Goal: Transaction & Acquisition: Purchase product/service

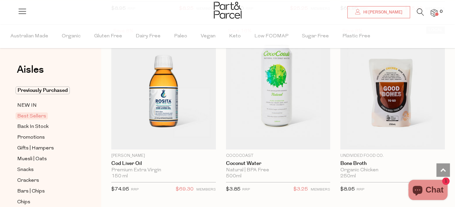
scroll to position [624, 0]
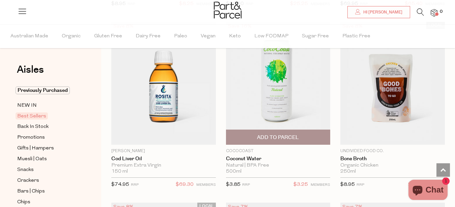
click at [275, 99] on img at bounding box center [278, 83] width 104 height 123
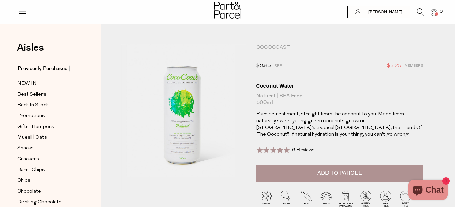
click at [420, 12] on icon at bounding box center [419, 11] width 7 height 7
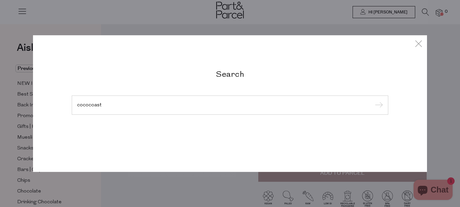
type input "cococoast"
click at [373, 100] on input "submit" at bounding box center [378, 105] width 10 height 10
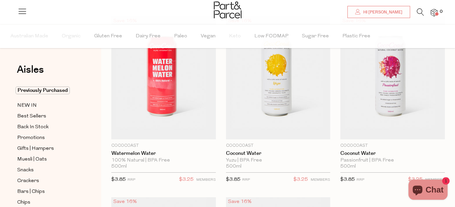
scroll to position [57, 0]
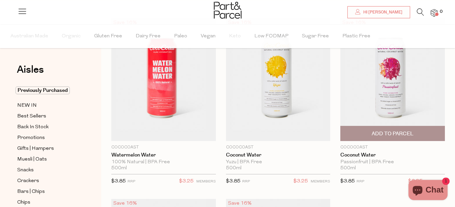
click at [385, 132] on span "Add To Parcel" at bounding box center [392, 133] width 42 height 7
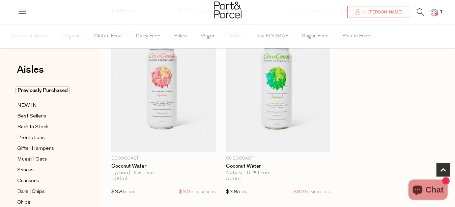
scroll to position [237, 0]
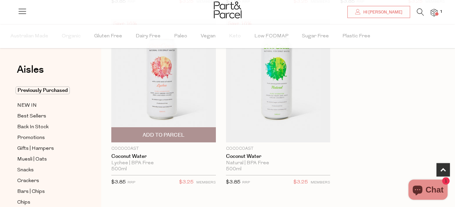
click at [170, 134] on span "Add To Parcel" at bounding box center [164, 135] width 42 height 7
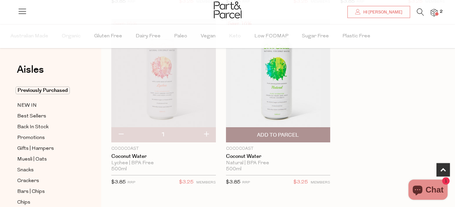
click at [279, 140] on span "Add To Parcel" at bounding box center [278, 135] width 100 height 14
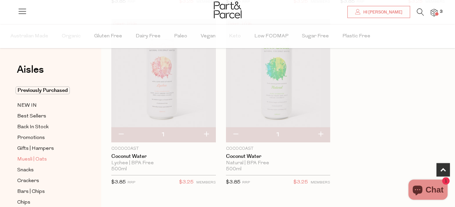
click at [36, 157] on span "Muesli | Oats" at bounding box center [32, 160] width 30 height 8
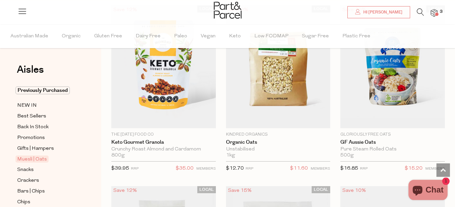
scroll to position [2457, 0]
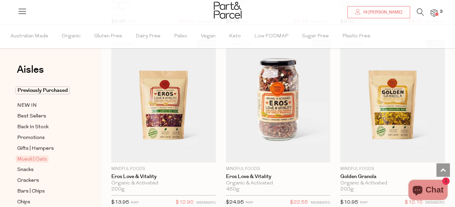
scroll to position [434, 0]
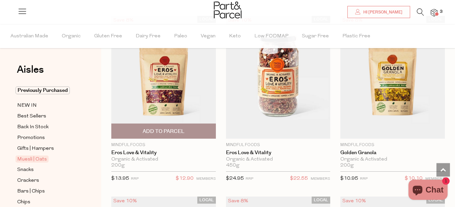
click at [153, 130] on span "Add To Parcel" at bounding box center [164, 131] width 42 height 7
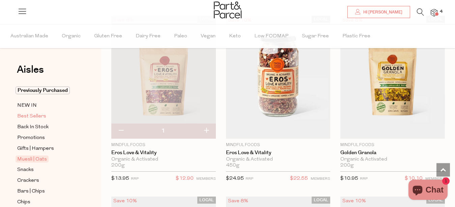
click at [34, 115] on span "Best Sellers" at bounding box center [31, 117] width 29 height 8
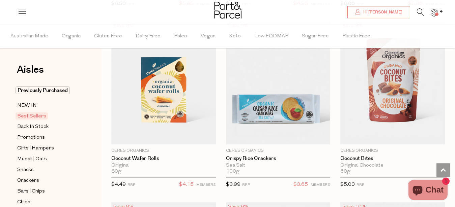
scroll to position [2079, 0]
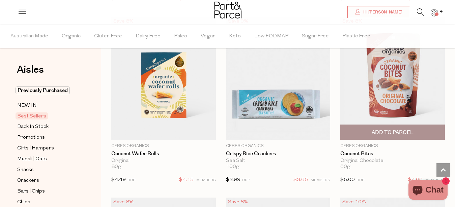
click at [399, 129] on span "Add To Parcel" at bounding box center [392, 132] width 42 height 7
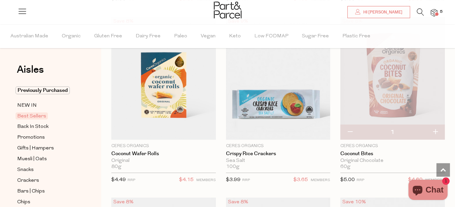
click at [435, 127] on button "button" at bounding box center [434, 132] width 19 height 15
type input "2"
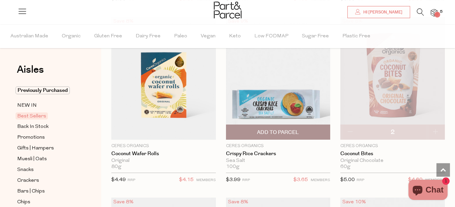
click at [290, 129] on span "Add To Parcel" at bounding box center [278, 132] width 42 height 7
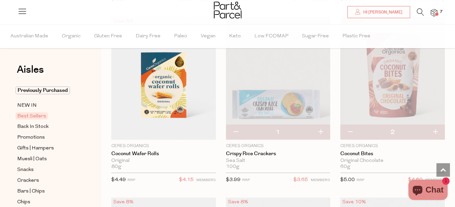
click at [324, 127] on button "button" at bounding box center [320, 132] width 19 height 15
type input "2"
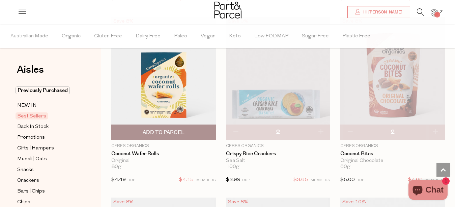
click at [187, 127] on span "Add To Parcel" at bounding box center [163, 132] width 100 height 14
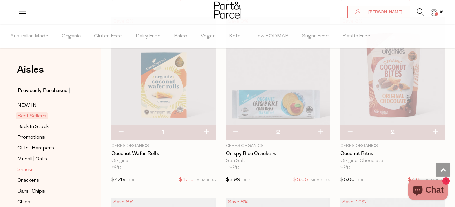
click at [26, 168] on span "Snacks" at bounding box center [25, 170] width 17 height 8
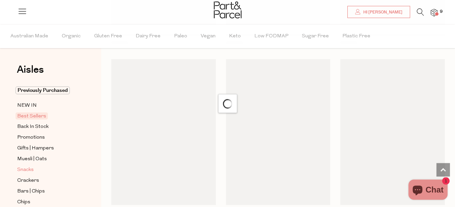
scroll to position [64, 0]
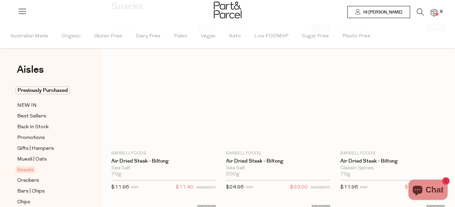
type input "2"
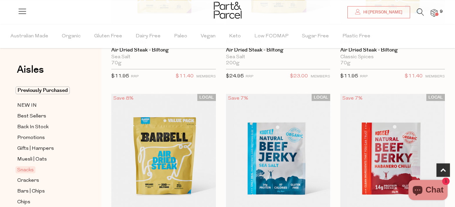
scroll to position [227, 0]
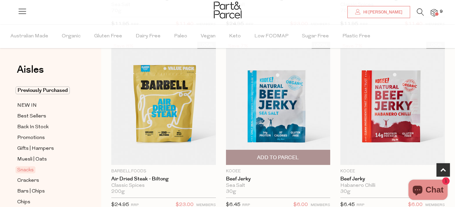
click at [280, 156] on span "Add To Parcel" at bounding box center [278, 157] width 42 height 7
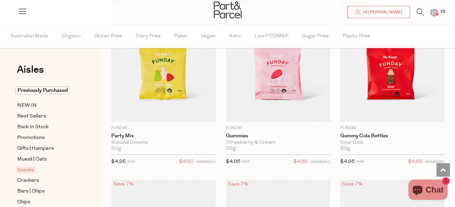
scroll to position [979, 0]
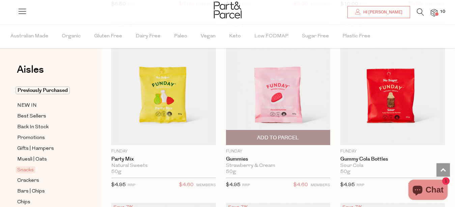
click at [274, 134] on span "Add To Parcel" at bounding box center [278, 137] width 42 height 7
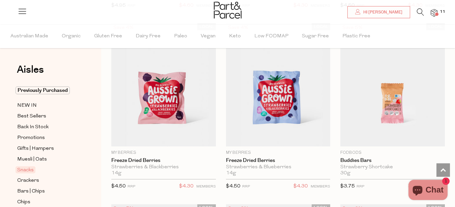
scroll to position [1526, 0]
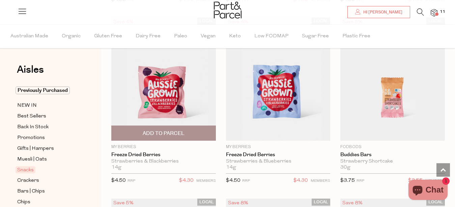
click at [184, 130] on span "Add To Parcel" at bounding box center [164, 133] width 42 height 7
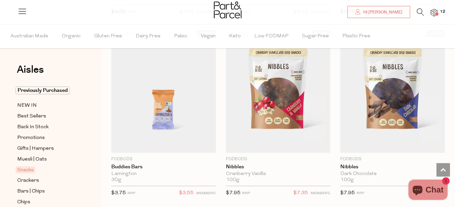
scroll to position [1701, 0]
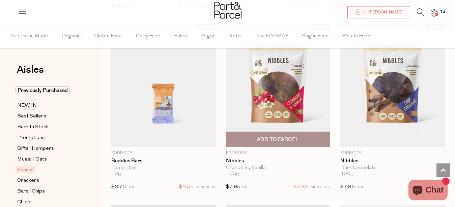
click at [316, 134] on span "Add To Parcel" at bounding box center [278, 139] width 100 height 14
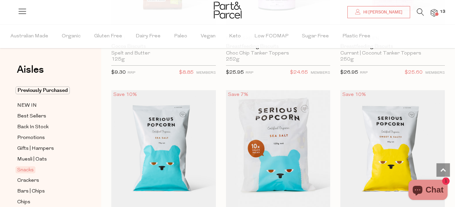
scroll to position [2580, 0]
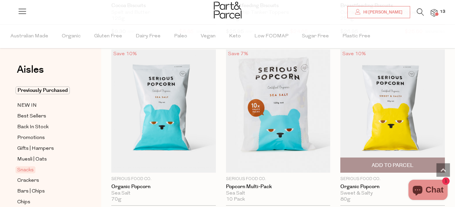
click at [394, 162] on span "Add To Parcel" at bounding box center [392, 165] width 42 height 7
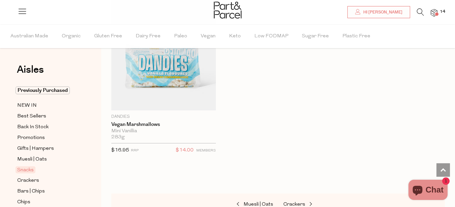
scroll to position [4334, 0]
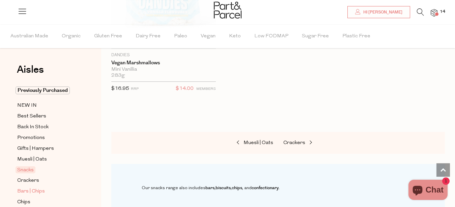
click at [26, 189] on span "Bars | Chips" at bounding box center [31, 192] width 28 height 8
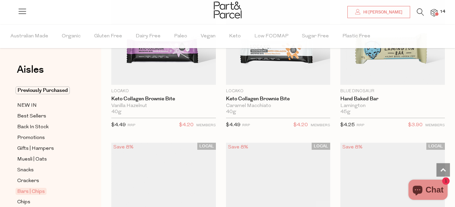
scroll to position [1168, 0]
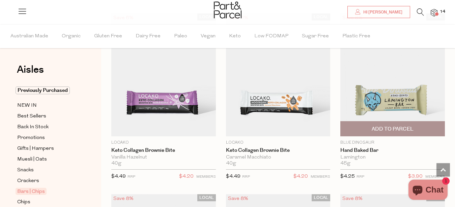
click at [412, 128] on span "Add To Parcel" at bounding box center [392, 129] width 42 height 7
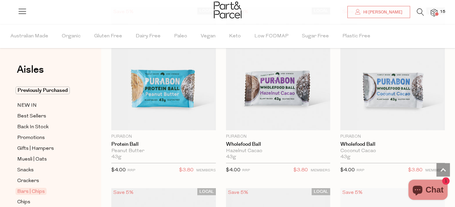
scroll to position [2617, 0]
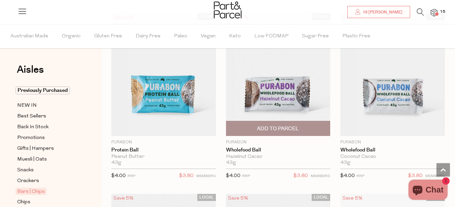
click at [282, 125] on span "Add To Parcel" at bounding box center [278, 128] width 42 height 7
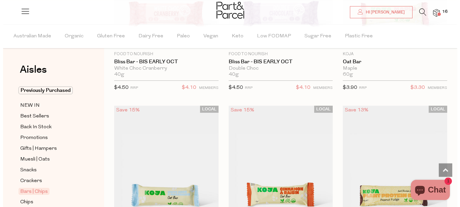
scroll to position [0, 0]
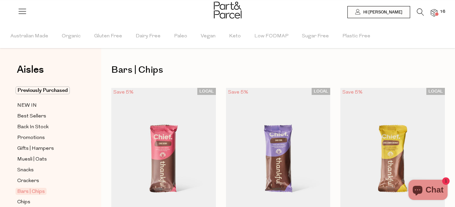
click at [435, 14] on span at bounding box center [436, 13] width 3 height 3
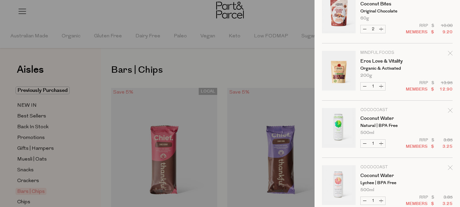
scroll to position [563, 0]
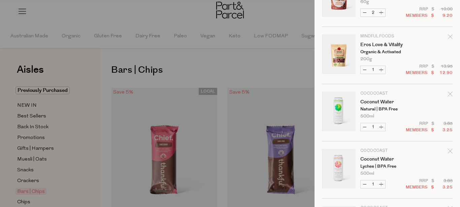
click at [448, 37] on icon "Remove Eros Love & Vitality" at bounding box center [450, 36] width 4 height 4
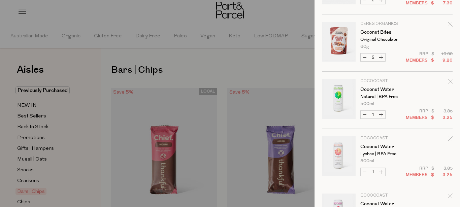
scroll to position [433, 0]
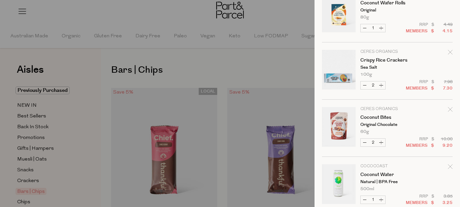
click at [364, 142] on button "Decrease Coconut Bites" at bounding box center [365, 143] width 8 height 8
type input "1"
click at [364, 86] on button "Decrease Crispy Rice Crackers" at bounding box center [365, 86] width 8 height 8
type input "1"
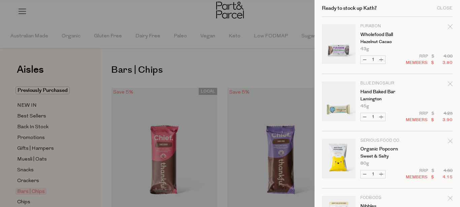
scroll to position [609, 0]
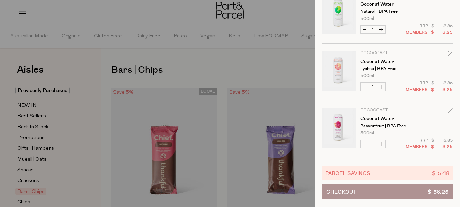
click at [404, 185] on button "Checkout $ 56.25" at bounding box center [387, 192] width 131 height 15
